Goal: Information Seeking & Learning: Check status

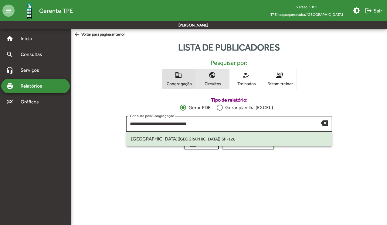
click at [210, 76] on mat-icon "public" at bounding box center [212, 74] width 7 height 7
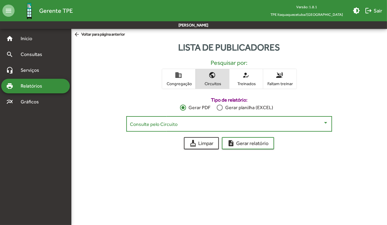
click at [323, 123] on div at bounding box center [325, 122] width 5 height 5
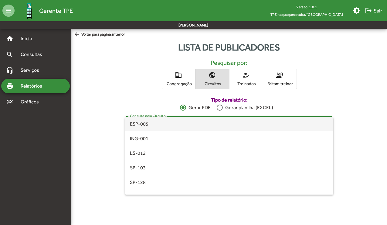
click at [341, 92] on div at bounding box center [193, 112] width 387 height 225
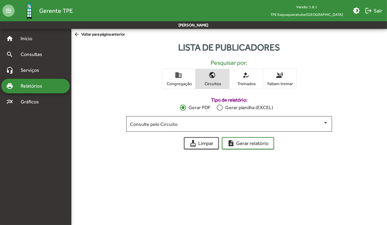
click at [334, 98] on form "Tipo de relatório: Gerar PDF Gerar planilha (EXCEL) Consulte pela Congregação C…" at bounding box center [228, 119] width 215 height 60
click at [243, 73] on mat-icon "how_to_reg" at bounding box center [246, 74] width 7 height 7
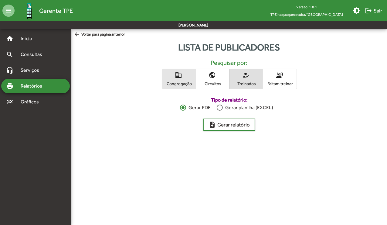
click at [194, 72] on span "domain Congregação" at bounding box center [178, 79] width 33 height 20
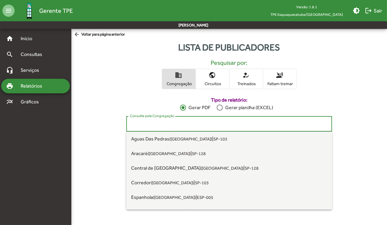
click at [237, 125] on input "Consulte pela Congregação" at bounding box center [229, 123] width 198 height 5
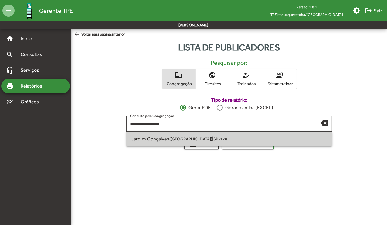
click at [222, 137] on span "Jardim Gonçalves ([GEOGRAPHIC_DATA]) | SP-128" at bounding box center [229, 138] width 196 height 15
type input "**********"
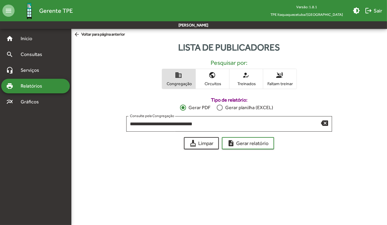
click at [249, 149] on div "**********" at bounding box center [229, 96] width 316 height 116
click at [250, 148] on div "**********" at bounding box center [229, 96] width 316 height 116
click at [250, 148] on span "note_add Gerar relatório" at bounding box center [247, 142] width 41 height 11
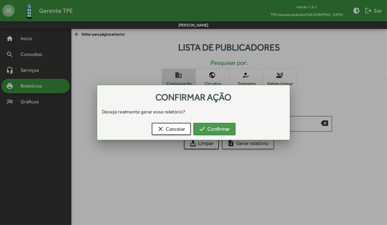
click at [215, 126] on span "check Confirmar" at bounding box center [214, 128] width 31 height 11
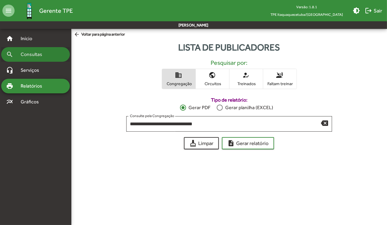
click at [37, 59] on div "search Consultas" at bounding box center [35, 54] width 69 height 15
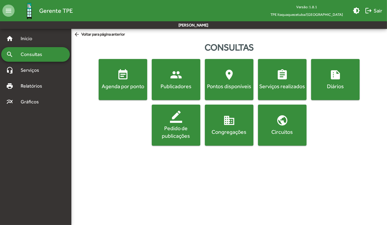
click at [223, 78] on mat-icon "location_on" at bounding box center [229, 75] width 12 height 12
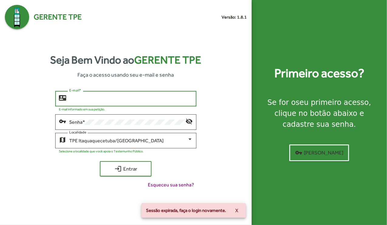
click at [96, 98] on input "E-mail *" at bounding box center [131, 98] width 124 height 5
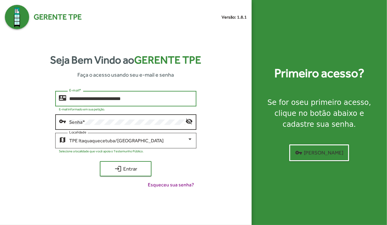
type input "**********"
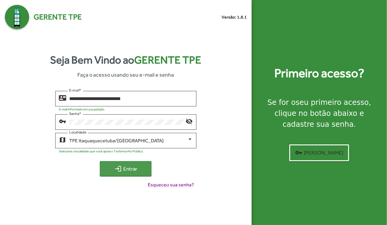
click at [122, 175] on button "login Entrar" at bounding box center [126, 168] width 52 height 15
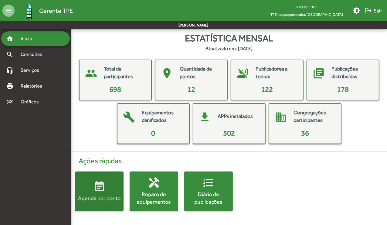
click at [94, 180] on mat-icon "event_note" at bounding box center [99, 186] width 12 height 12
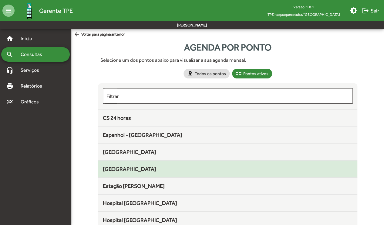
click at [211, 169] on div "[GEOGRAPHIC_DATA]" at bounding box center [228, 169] width 250 height 8
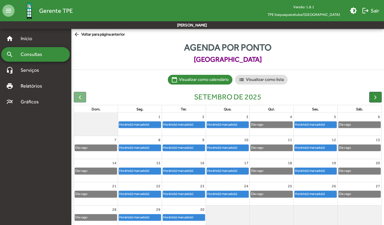
click at [234, 124] on div "Horário(s) marcado(s)" at bounding box center [222, 124] width 31 height 6
click at [193, 147] on div "Horário(s) marcado(s)" at bounding box center [178, 147] width 31 height 6
click at [76, 35] on mat-icon "arrow_back" at bounding box center [78, 34] width 8 height 7
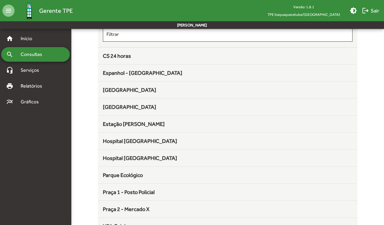
scroll to position [70, 0]
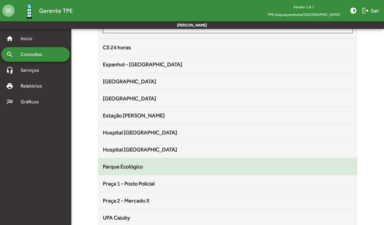
click at [205, 172] on mat-list-item "Parque Ecológico" at bounding box center [228, 166] width 260 height 17
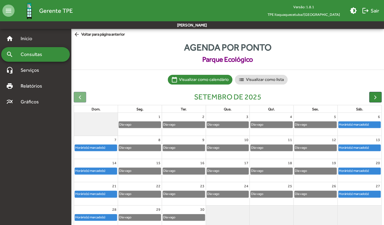
click at [353, 124] on div "Horário(s) marcado(s)" at bounding box center [354, 124] width 31 height 6
click at [101, 151] on div "Horário(s) marcado(s)" at bounding box center [96, 147] width 42 height 6
click at [349, 146] on div "Horário(s) marcado(s)" at bounding box center [354, 147] width 31 height 6
click at [101, 172] on div "Horário(s) marcado(s)" at bounding box center [90, 171] width 31 height 6
click at [349, 171] on div "Horário(s) marcado(s)" at bounding box center [354, 171] width 31 height 6
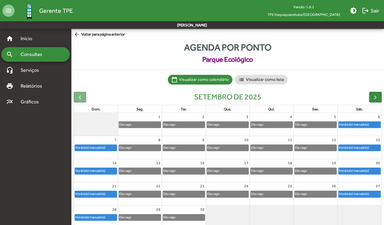
click at [103, 194] on div "Horário(s) marcado(s)" at bounding box center [90, 194] width 31 height 6
click at [342, 192] on div "Horário(s) marcado(s)" at bounding box center [354, 194] width 31 height 6
click at [93, 218] on div "Horário(s) marcado(s)" at bounding box center [90, 217] width 31 height 6
click at [358, 123] on div "Horário(s) marcado(s)" at bounding box center [354, 124] width 31 height 6
click at [364, 124] on div "Horário(s) marcado(s)" at bounding box center [354, 124] width 31 height 6
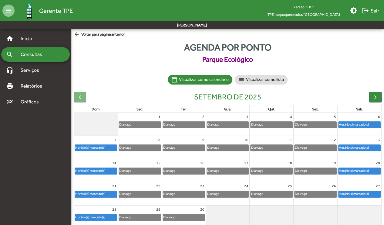
click at [85, 171] on div "Horário(s) marcado(s)" at bounding box center [90, 171] width 31 height 6
click at [97, 170] on div "Horário(s) marcado(s)" at bounding box center [90, 171] width 31 height 6
click at [111, 195] on div "Horário(s) marcado(s)" at bounding box center [96, 194] width 42 height 6
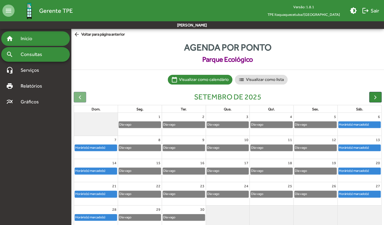
click at [25, 38] on span "Início" at bounding box center [29, 38] width 24 height 7
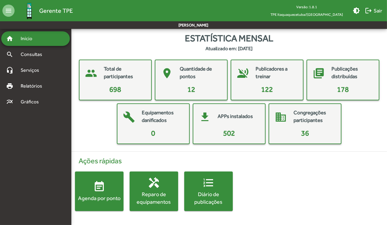
click at [280, 185] on div "Ações rápidas event_note Agenda por ponto handyman Reparo de equipamentos forma…" at bounding box center [229, 183] width 323 height 64
drag, startPoint x: 267, startPoint y: 91, endPoint x: 261, endPoint y: 75, distance: 16.5
click at [268, 89] on span "122" at bounding box center [267, 89] width 12 height 8
click at [245, 74] on mat-icon "voice_over_off" at bounding box center [243, 73] width 18 height 18
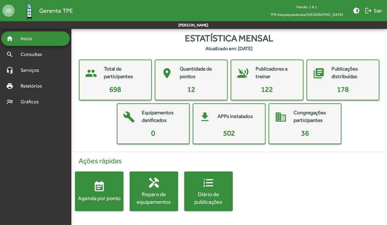
drag, startPoint x: 245, startPoint y: 74, endPoint x: 267, endPoint y: 87, distance: 26.1
click at [267, 87] on span "122" at bounding box center [267, 89] width 12 height 8
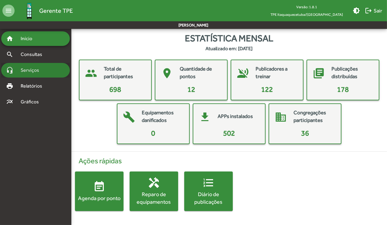
click at [35, 69] on span "Serviços" at bounding box center [32, 69] width 30 height 7
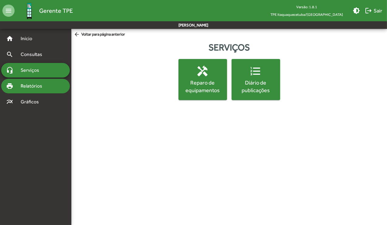
click at [31, 86] on span "Relatórios" at bounding box center [33, 85] width 33 height 7
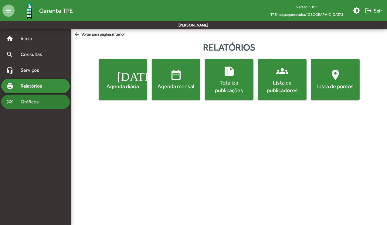
click at [29, 103] on span "Gráficos" at bounding box center [32, 101] width 30 height 7
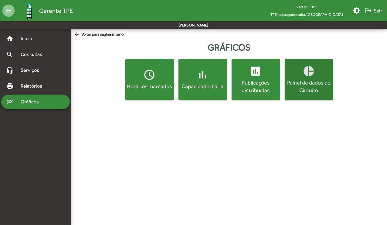
click at [311, 80] on div "Painel de dados do Circuito" at bounding box center [309, 86] width 46 height 15
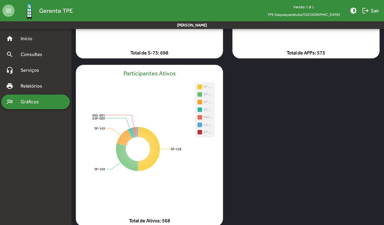
scroll to position [175, 0]
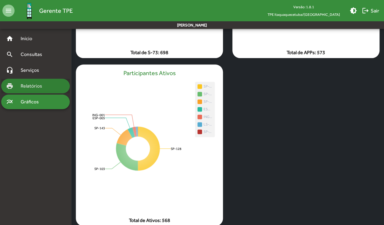
click at [29, 79] on div "print Relatórios" at bounding box center [35, 86] width 69 height 15
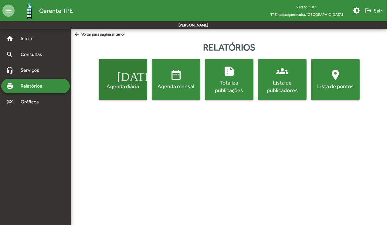
click at [134, 83] on div "Agenda diária" at bounding box center [123, 86] width 46 height 8
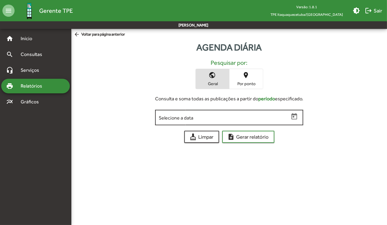
click at [226, 120] on div "Selecione a data" at bounding box center [224, 116] width 130 height 17
click at [244, 117] on input "Selecione a data" at bounding box center [224, 117] width 130 height 5
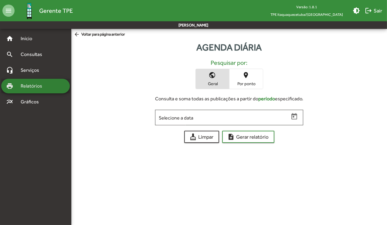
click at [37, 85] on span "Relatórios" at bounding box center [33, 85] width 33 height 7
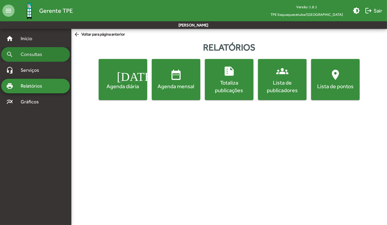
click at [33, 55] on span "Consultas" at bounding box center [33, 54] width 33 height 7
